Goal: Task Accomplishment & Management: Use online tool/utility

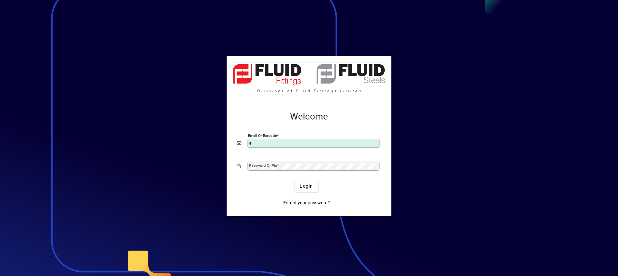
type input "**********"
click at [263, 167] on mat-label "Password or Pin" at bounding box center [263, 165] width 28 height 5
click at [294, 180] on button "Login" at bounding box center [305, 186] width 23 height 12
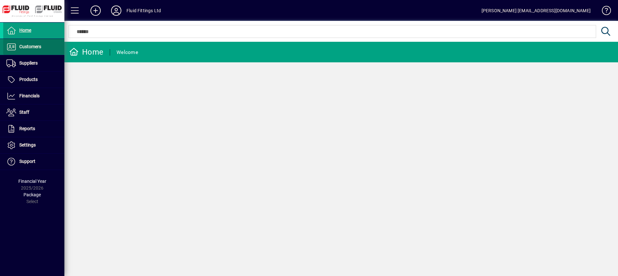
click at [39, 45] on span "Customers" at bounding box center [30, 46] width 22 height 5
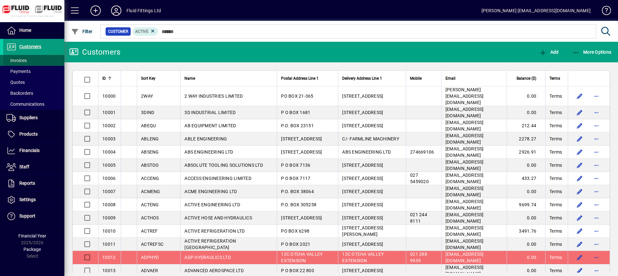
click at [21, 59] on span "Invoices" at bounding box center [16, 60] width 20 height 5
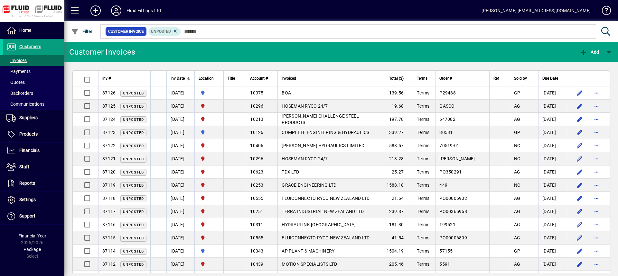
click at [390, 79] on div "Total ($)" at bounding box center [393, 78] width 31 height 7
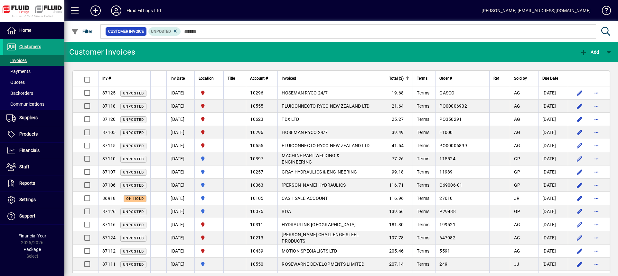
click at [390, 79] on div "Total ($)" at bounding box center [393, 78] width 31 height 7
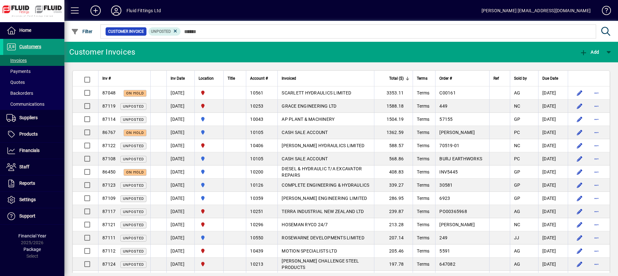
click at [29, 46] on span "Customers" at bounding box center [30, 46] width 22 height 5
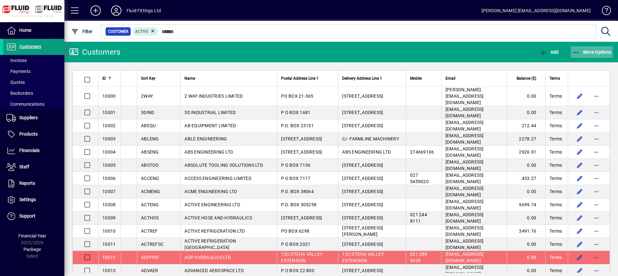
click at [581, 51] on span "More Options" at bounding box center [591, 52] width 39 height 5
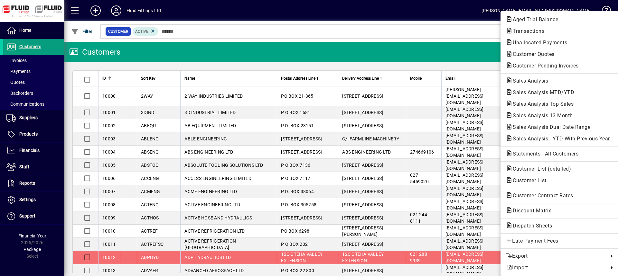
click at [556, 66] on span "Customer Pending Invoices" at bounding box center [543, 66] width 76 height 6
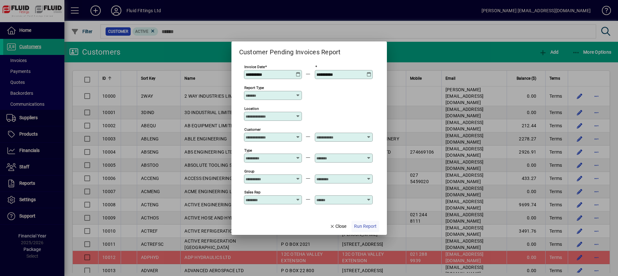
click at [363, 227] on span "Run Report" at bounding box center [365, 226] width 23 height 7
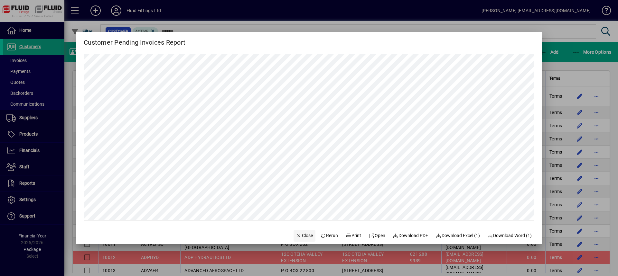
click at [297, 237] on span "Close" at bounding box center [304, 236] width 17 height 7
